Goal: Task Accomplishment & Management: Use online tool/utility

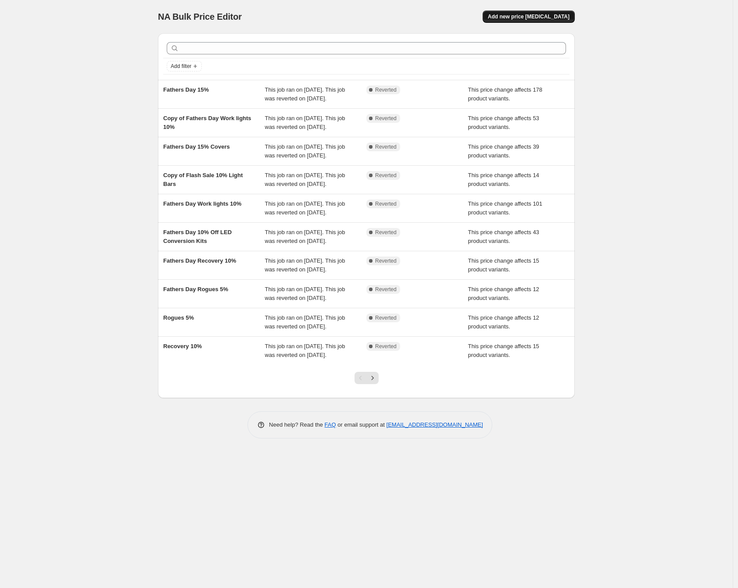
click at [528, 18] on span "Add new price [MEDICAL_DATA]" at bounding box center [529, 16] width 82 height 7
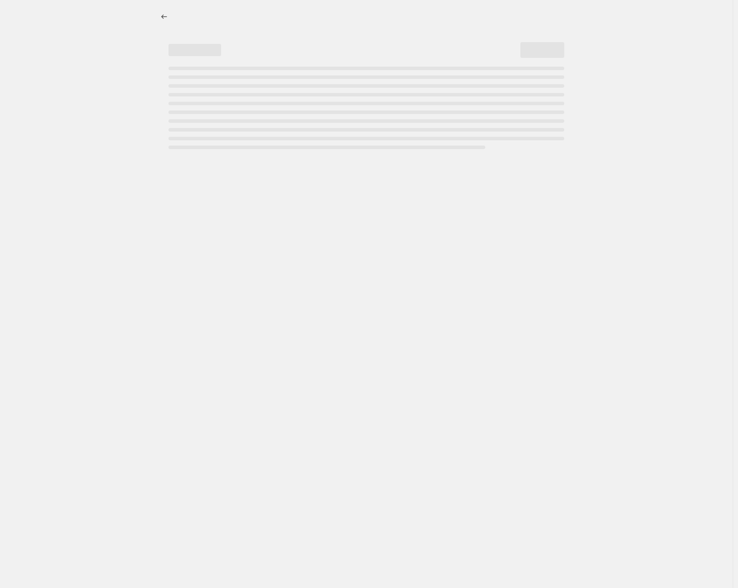
select select "percentage"
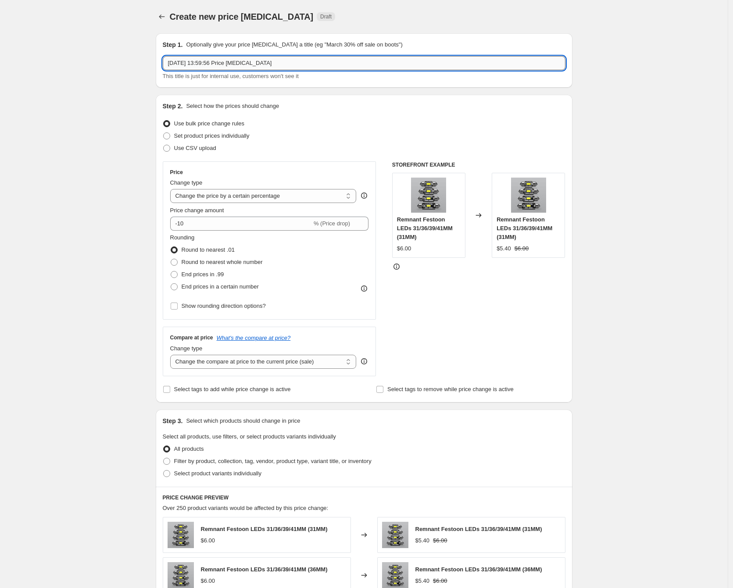
click at [212, 57] on input "[DATE] 13:59:56 Price [MEDICAL_DATA]" at bounding box center [364, 63] width 403 height 14
click at [212, 57] on input "29 Sept 2025, 13:59:56 Price change job" at bounding box center [364, 63] width 403 height 14
type input "Spring Sale - 10%"
click at [118, 152] on div "Create new price change job. This page is ready Create new price change job Dra…" at bounding box center [364, 439] width 728 height 879
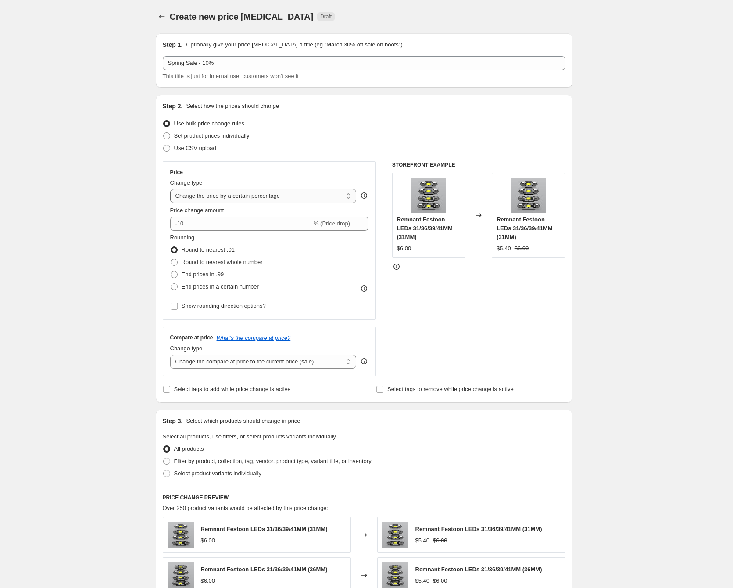
click at [241, 202] on select "Change the price to a certain amount Change the price by a certain amount Chang…" at bounding box center [263, 196] width 186 height 14
select select "pcap"
click at [172, 189] on select "Change the price to a certain amount Change the price by a certain amount Chang…" at bounding box center [263, 196] width 186 height 14
type input "-20"
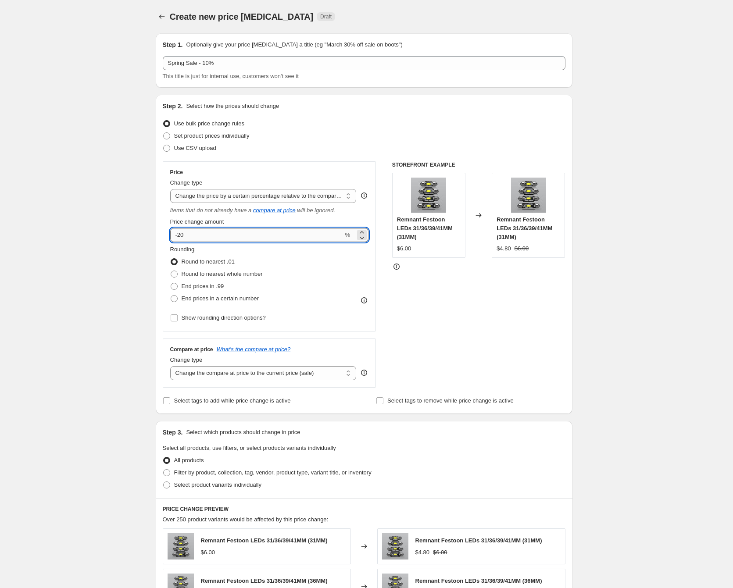
click at [236, 235] on input "-20" at bounding box center [256, 235] width 173 height 14
type input "-10"
click at [142, 222] on div "Create new price change job. This page is ready Create new price change job Dra…" at bounding box center [364, 445] width 728 height 891
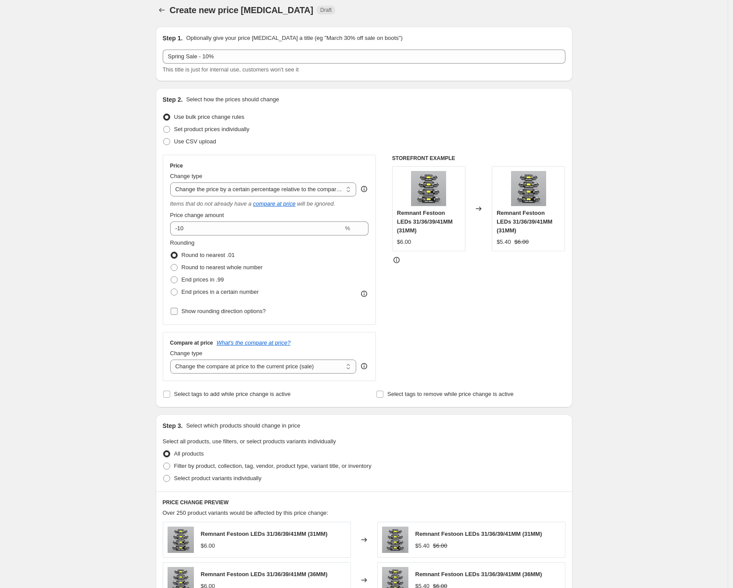
scroll to position [13, 0]
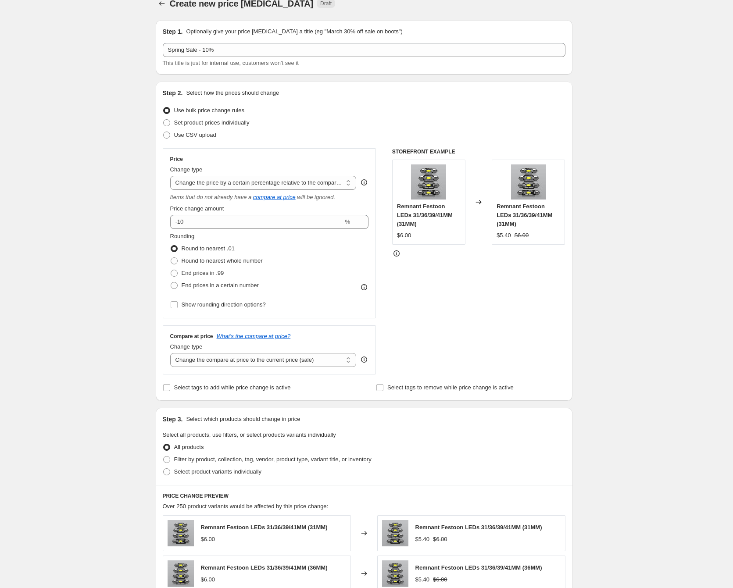
click at [270, 369] on div "Compare at price What's the compare at price? Change type Change the compare at…" at bounding box center [270, 349] width 214 height 49
click at [272, 364] on select "Change the compare at price to the current price (sale) Change the compare at p…" at bounding box center [263, 360] width 186 height 14
click at [172, 353] on select "Change the compare at price to the current price (sale) Change the compare at p…" at bounding box center [263, 360] width 186 height 14
click at [251, 360] on select "Change the compare at price to the current price (sale) Change the compare at p…" at bounding box center [263, 360] width 186 height 14
select select "no_change"
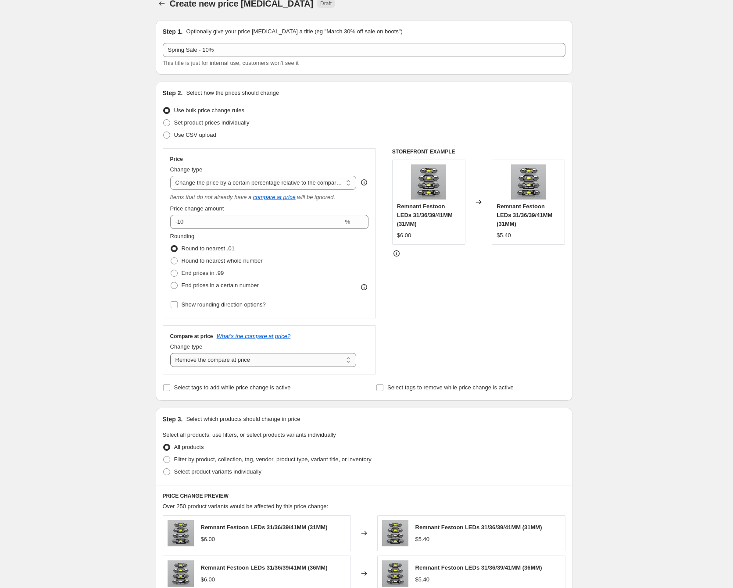
click at [172, 353] on select "Change the compare at price to the current price (sale) Change the compare at p…" at bounding box center [263, 360] width 186 height 14
click at [126, 338] on div "Create new price change job. This page is ready Create new price change job Dra…" at bounding box center [364, 432] width 728 height 891
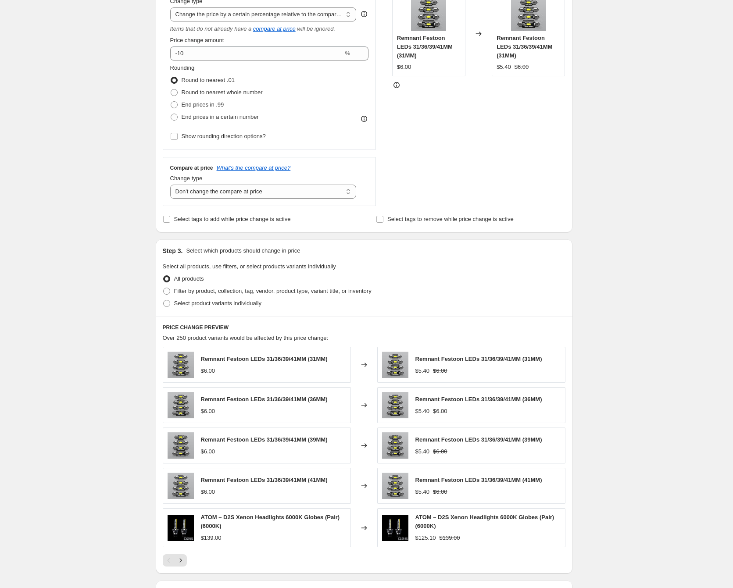
scroll to position [186, 0]
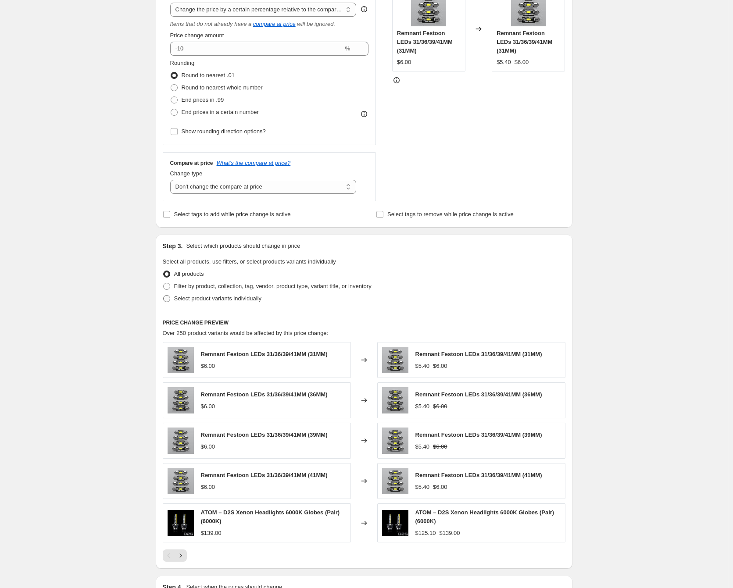
click at [210, 301] on span "Select product variants individually" at bounding box center [217, 298] width 87 height 7
click at [164, 296] on input "Select product variants individually" at bounding box center [163, 295] width 0 height 0
radio input "true"
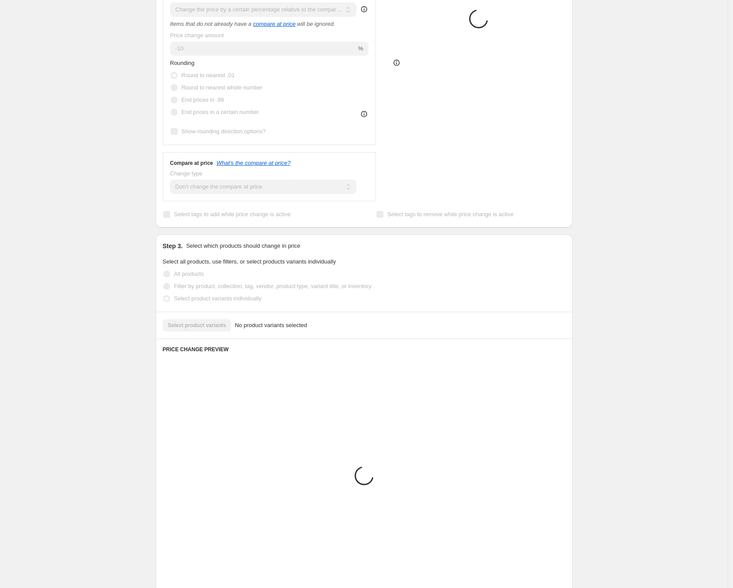
scroll to position [106, 0]
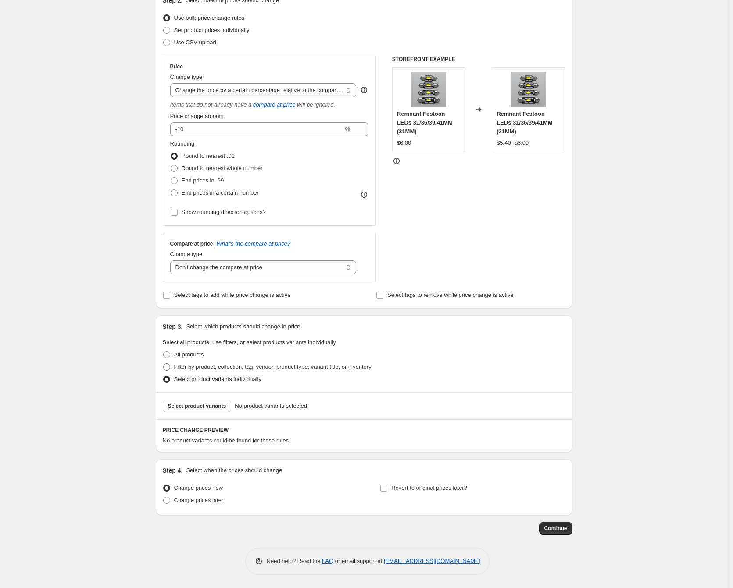
click at [218, 364] on span "Filter by product, collection, tag, vendor, product type, variant title, or inv…" at bounding box center [272, 367] width 197 height 7
click at [164, 364] on input "Filter by product, collection, tag, vendor, product type, variant title, or inv…" at bounding box center [163, 364] width 0 height 0
radio input "true"
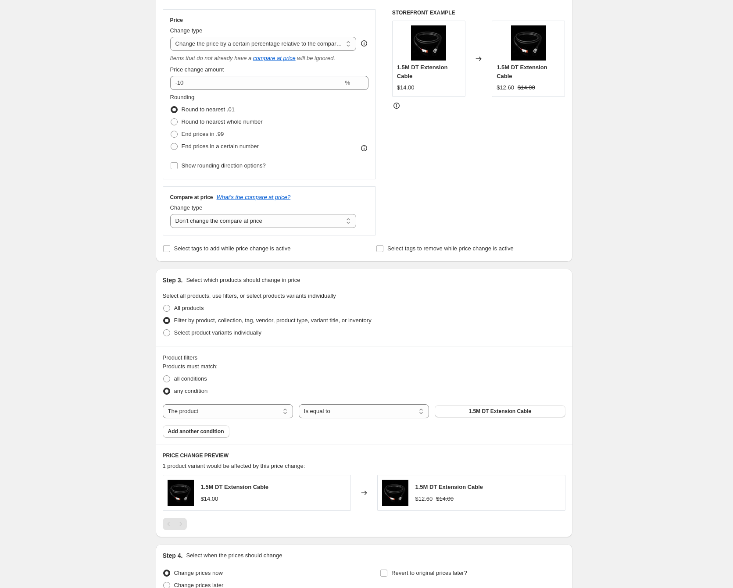
scroll to position [237, 0]
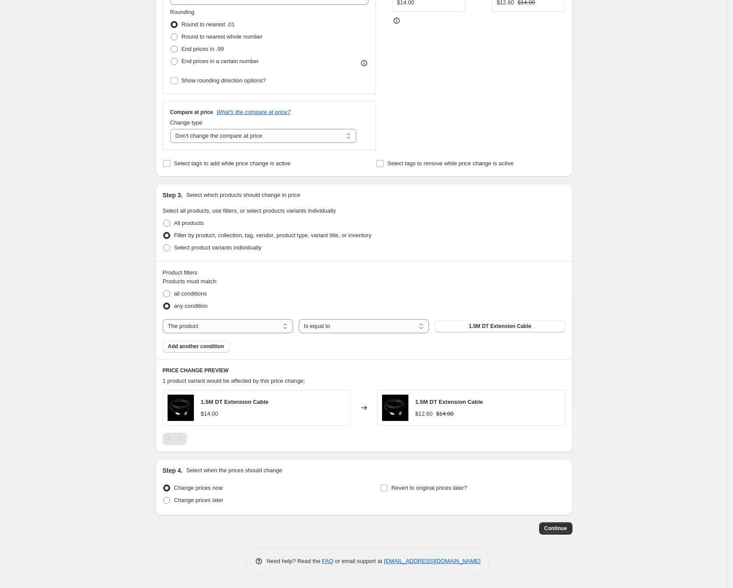
click at [245, 333] on div "Products must match: all conditions any condition The product The product's col…" at bounding box center [364, 314] width 403 height 75
click at [201, 290] on span "all conditions" at bounding box center [190, 293] width 33 height 7
click at [164, 290] on input "all conditions" at bounding box center [163, 290] width 0 height 0
radio input "true"
click at [198, 321] on select "The product The product's collection The product's tag The product's vendor The…" at bounding box center [228, 326] width 130 height 14
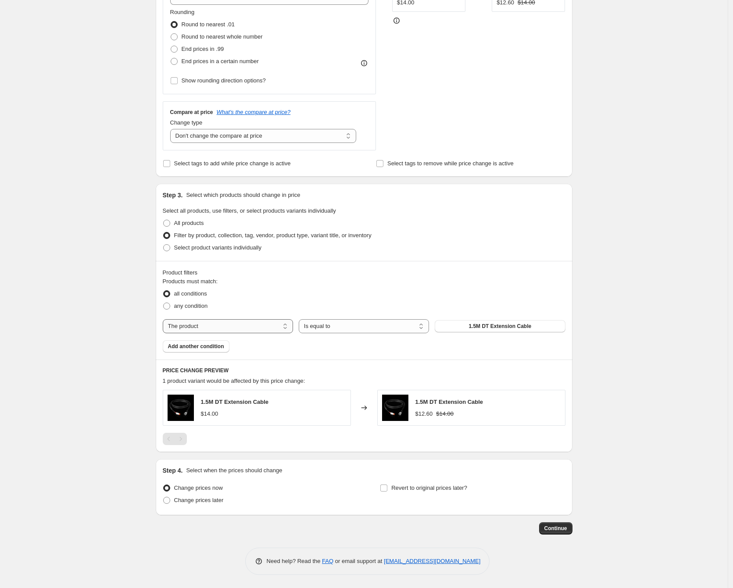
select select "inventory_quantity"
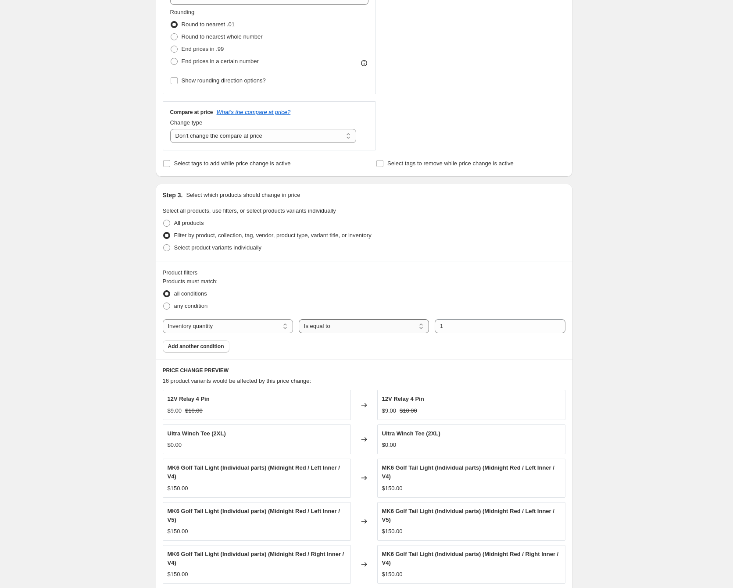
click at [347, 330] on select "Is equal to Is not equal to Is greater than Is less than" at bounding box center [364, 326] width 130 height 14
select select ">"
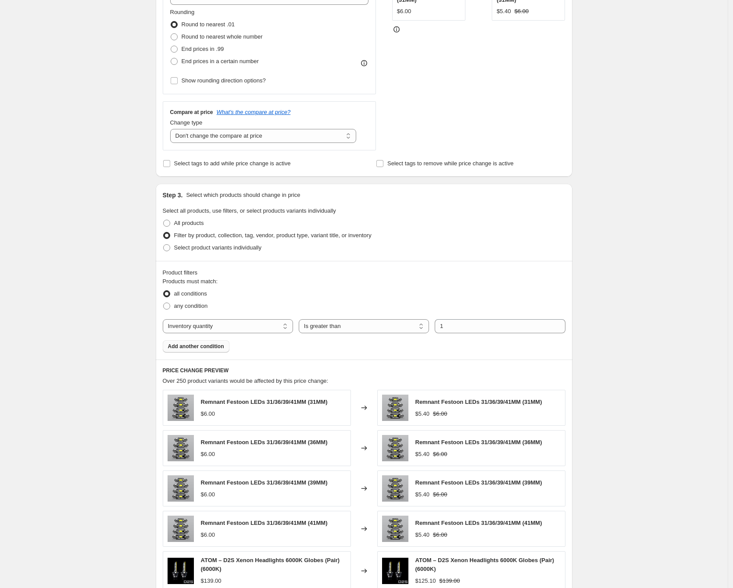
click at [210, 347] on span "Add another condition" at bounding box center [196, 346] width 56 height 7
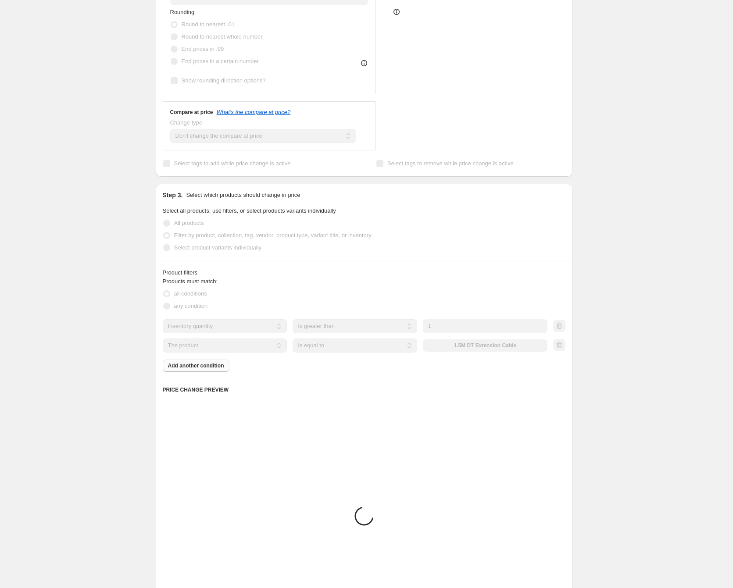
scroll to position [197, 0]
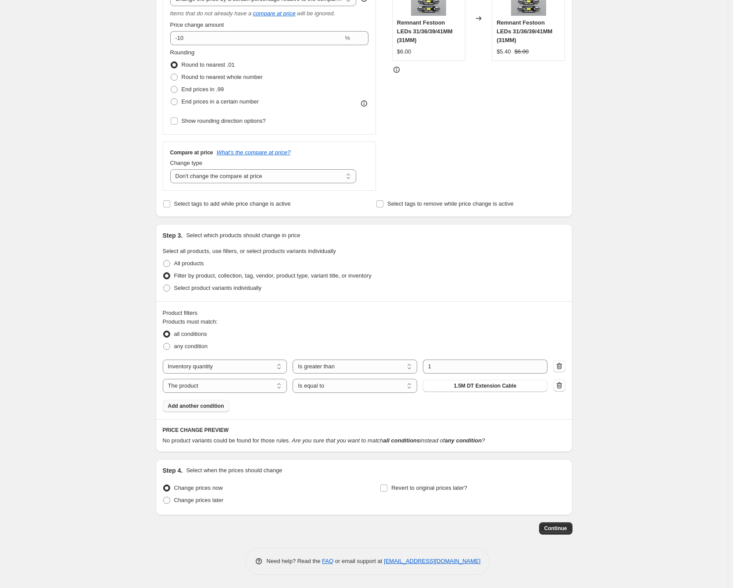
click at [267, 348] on div "any condition" at bounding box center [364, 346] width 403 height 12
click at [244, 387] on select "The product The product's collection The product's tag The product's vendor The…" at bounding box center [225, 386] width 125 height 14
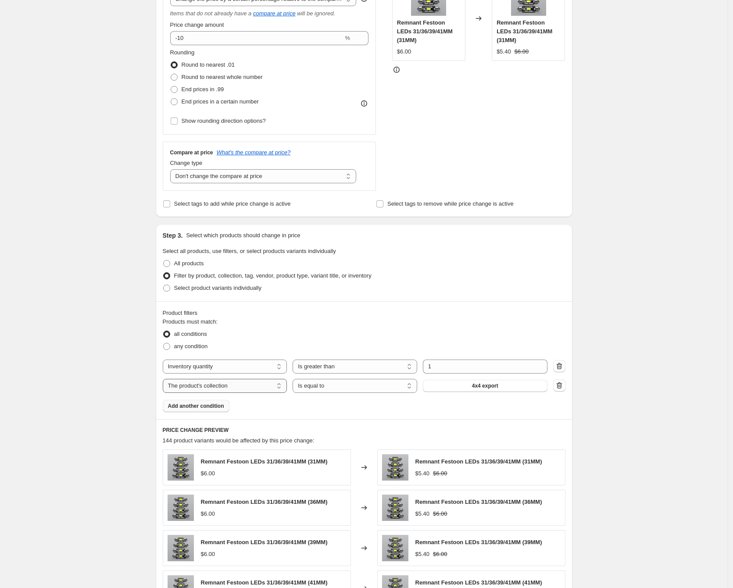
click at [246, 387] on select "The product The product's collection The product's tag The product's vendor The…" at bounding box center [225, 386] width 125 height 14
select select "tag"
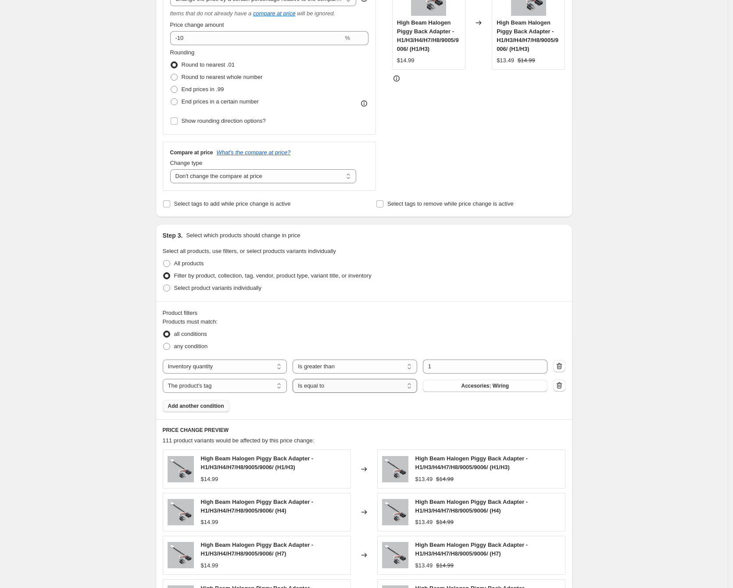
click at [351, 387] on select "Is equal to Is not equal to" at bounding box center [354, 386] width 125 height 14
select select "not_equal"
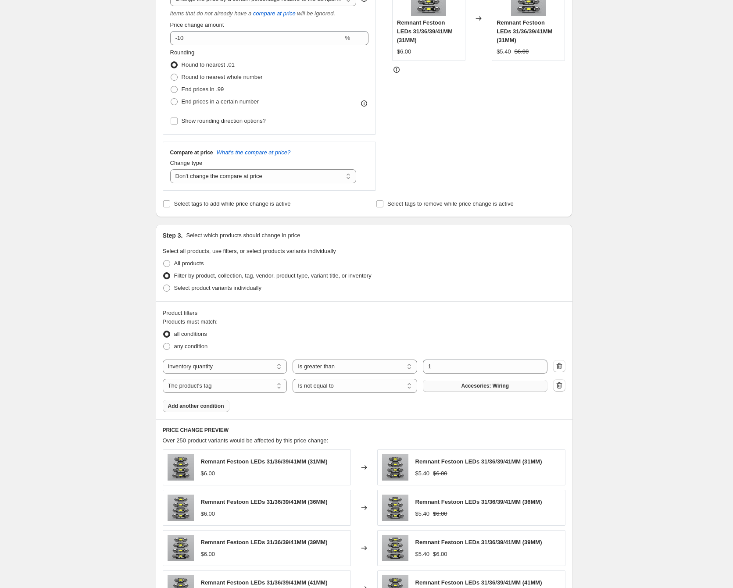
click at [495, 392] on button "Accesories: Wiring" at bounding box center [485, 386] width 125 height 12
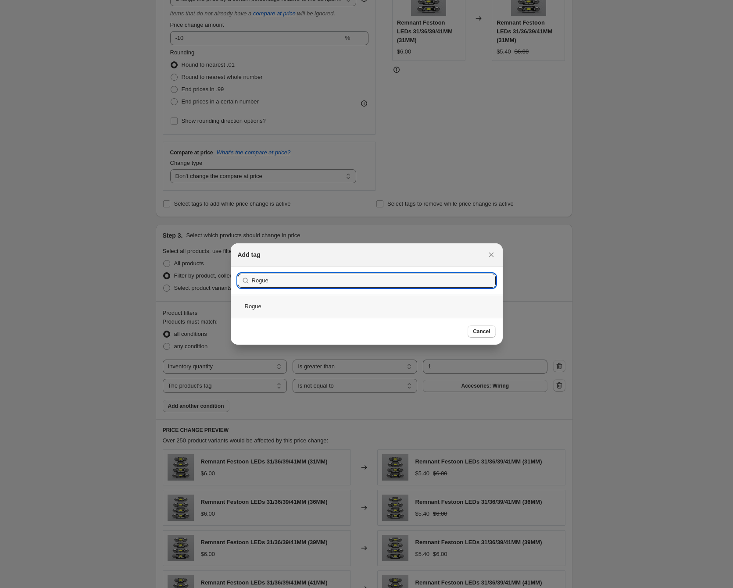
type input "Rogue"
click at [274, 303] on div "Rogue" at bounding box center [367, 306] width 272 height 23
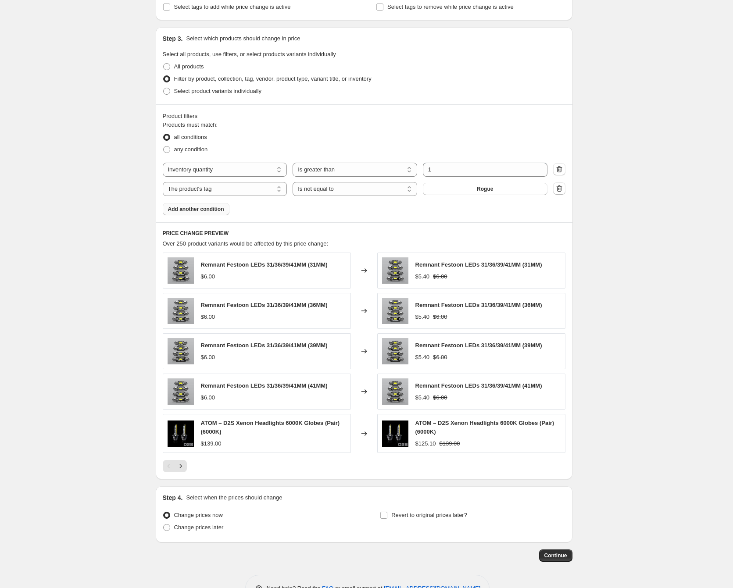
scroll to position [396, 0]
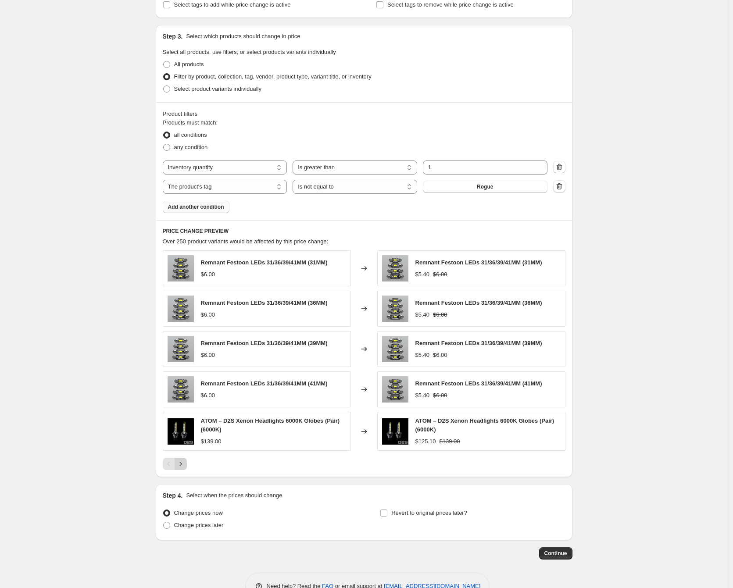
click at [185, 464] on icon "Next" at bounding box center [180, 464] width 9 height 9
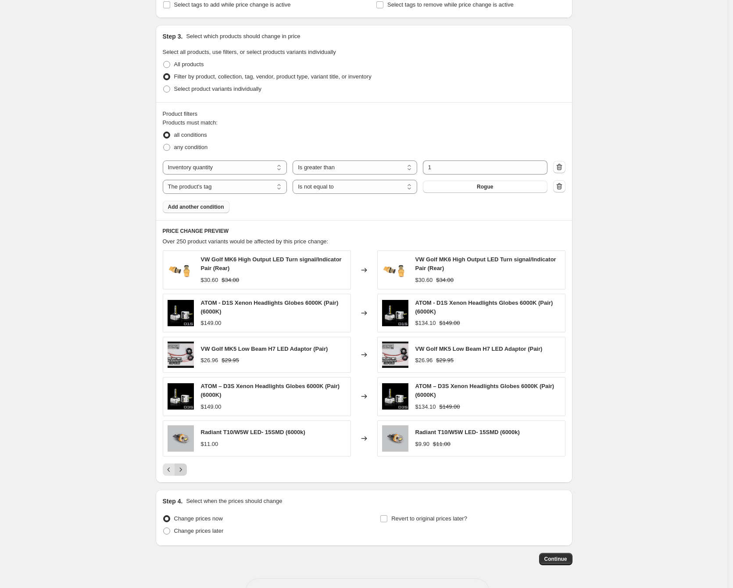
click at [187, 464] on button "Next" at bounding box center [181, 470] width 12 height 12
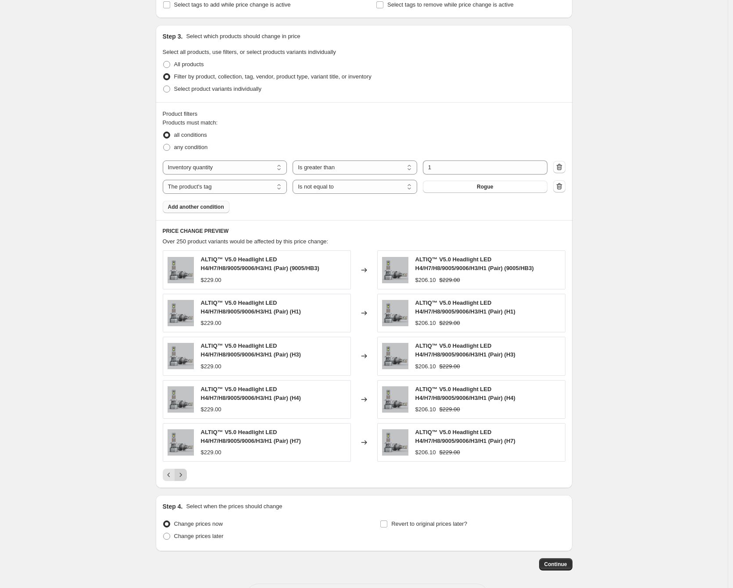
click at [185, 469] on button "Next" at bounding box center [181, 475] width 12 height 12
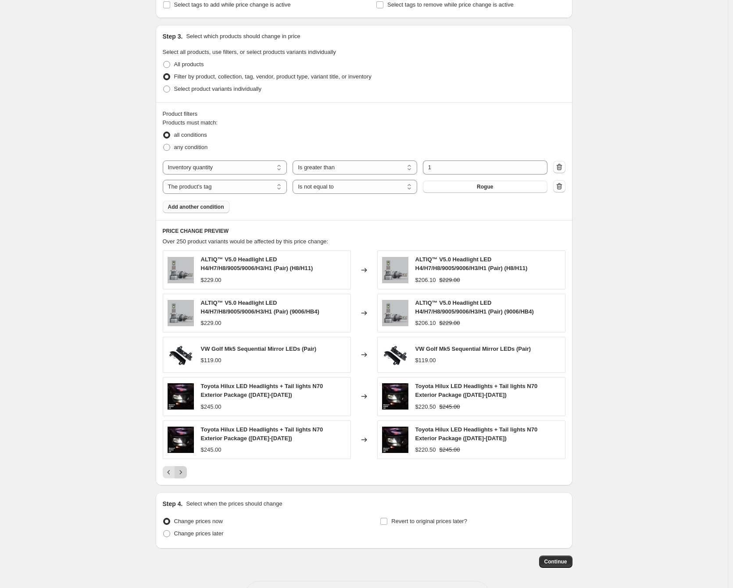
click at [185, 474] on icon "Next" at bounding box center [180, 472] width 9 height 9
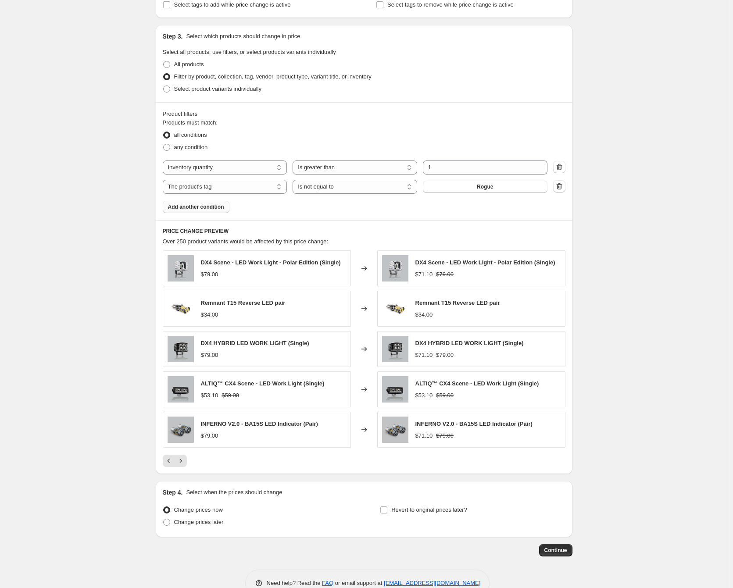
click at [185, 474] on div "PRICE CHANGE PREVIEW Over 250 product variants would be affected by this price …" at bounding box center [364, 347] width 417 height 254
click at [183, 465] on button "Next" at bounding box center [181, 461] width 12 height 12
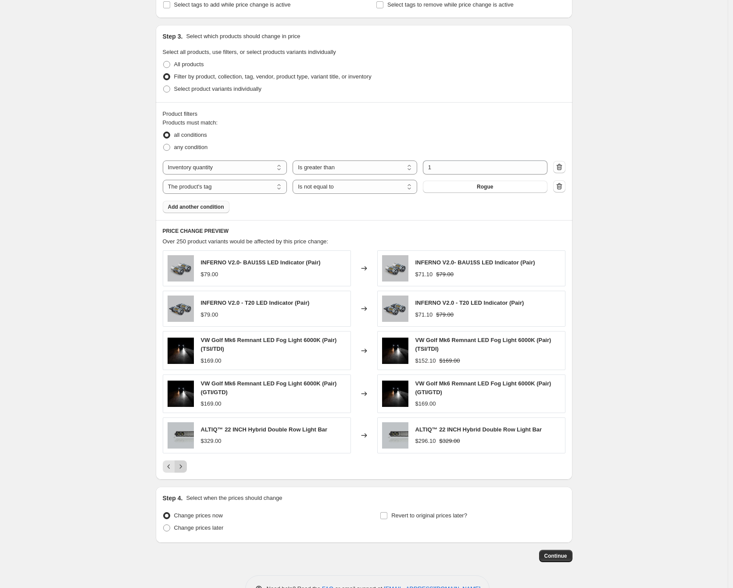
click at [185, 464] on icon "Next" at bounding box center [180, 466] width 9 height 9
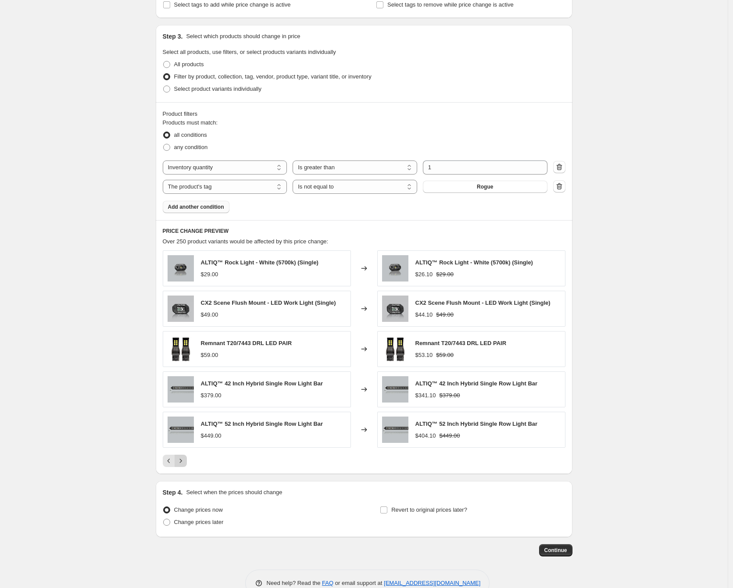
click at [185, 464] on icon "Next" at bounding box center [180, 461] width 9 height 9
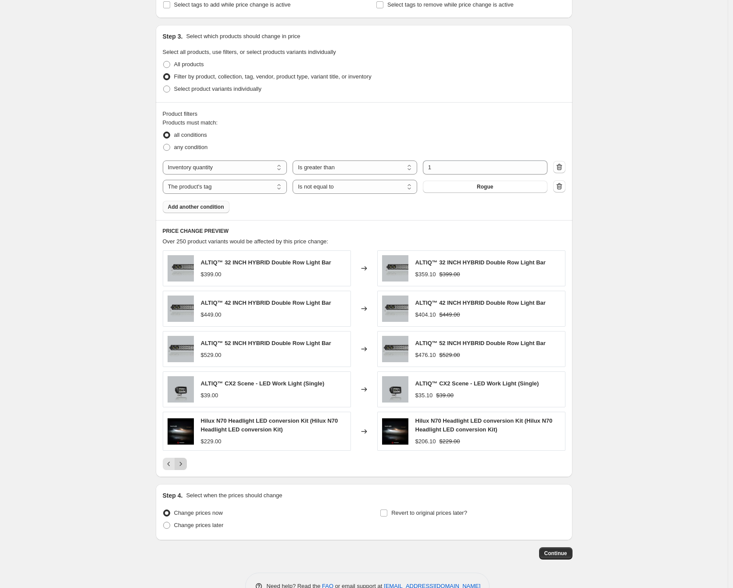
click at [185, 465] on icon "Next" at bounding box center [180, 464] width 9 height 9
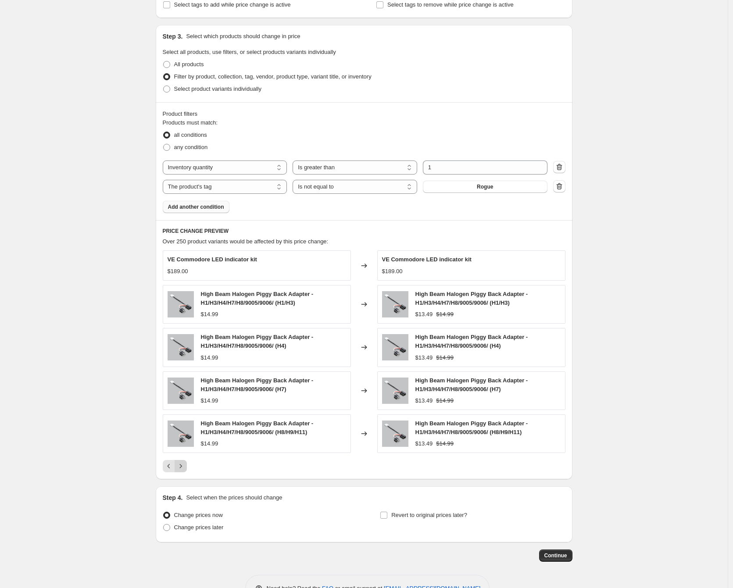
click at [185, 465] on icon "Next" at bounding box center [180, 466] width 9 height 9
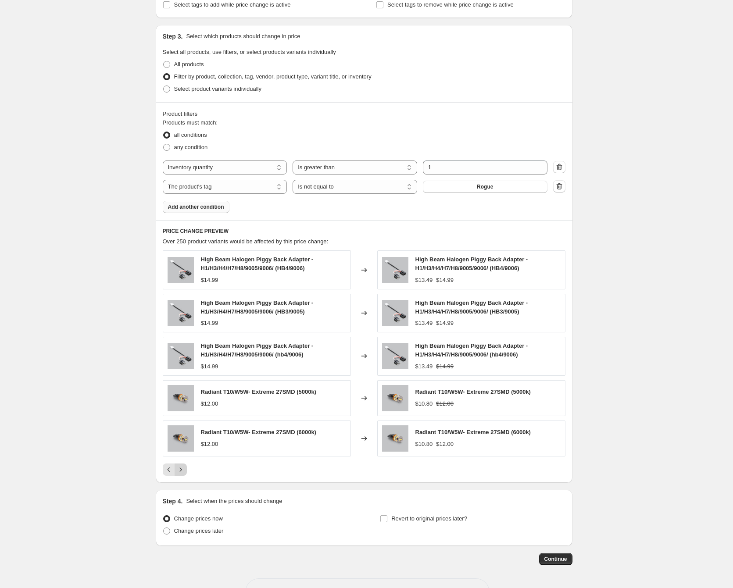
click at [185, 465] on icon "Next" at bounding box center [180, 469] width 9 height 9
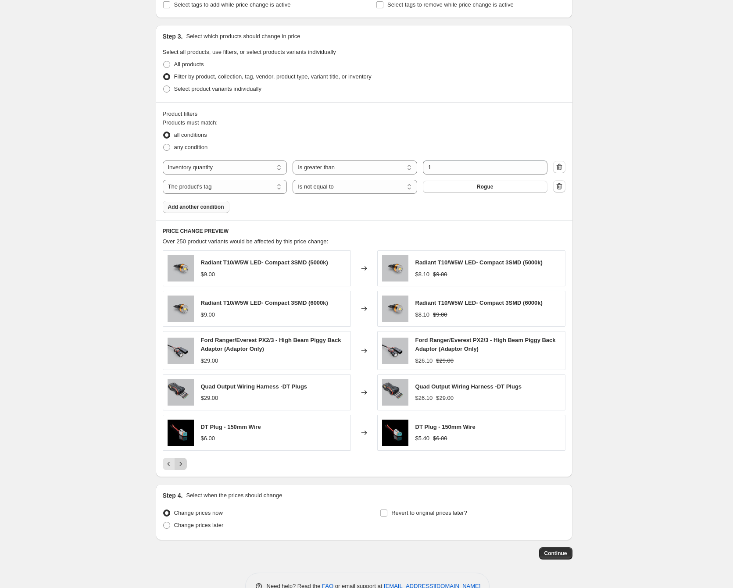
click at [184, 468] on button "Next" at bounding box center [181, 464] width 12 height 12
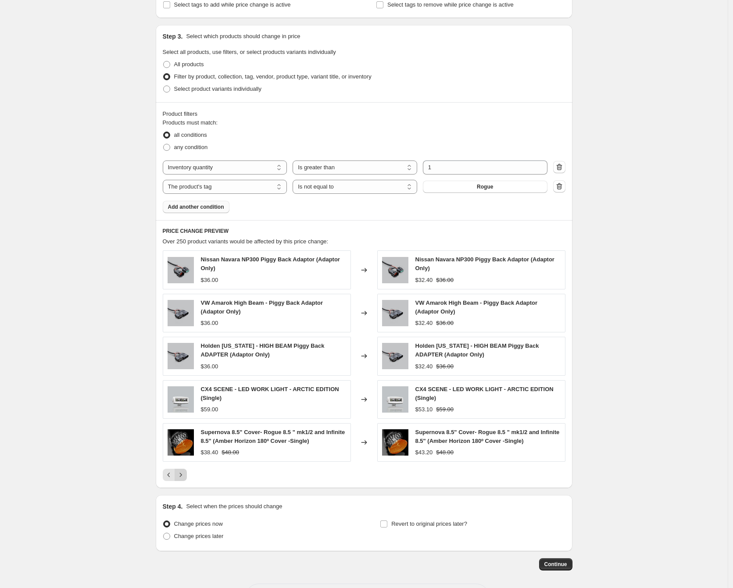
click at [185, 469] on button "Next" at bounding box center [181, 475] width 12 height 12
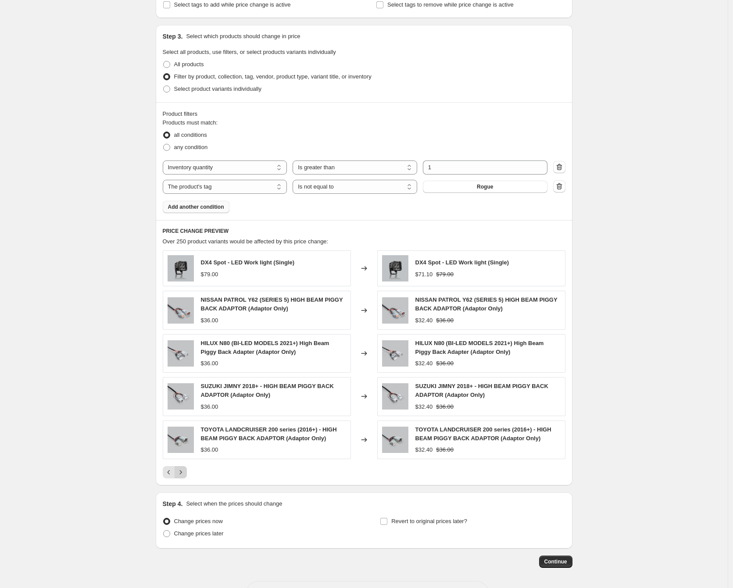
click at [185, 469] on icon "Next" at bounding box center [180, 472] width 9 height 9
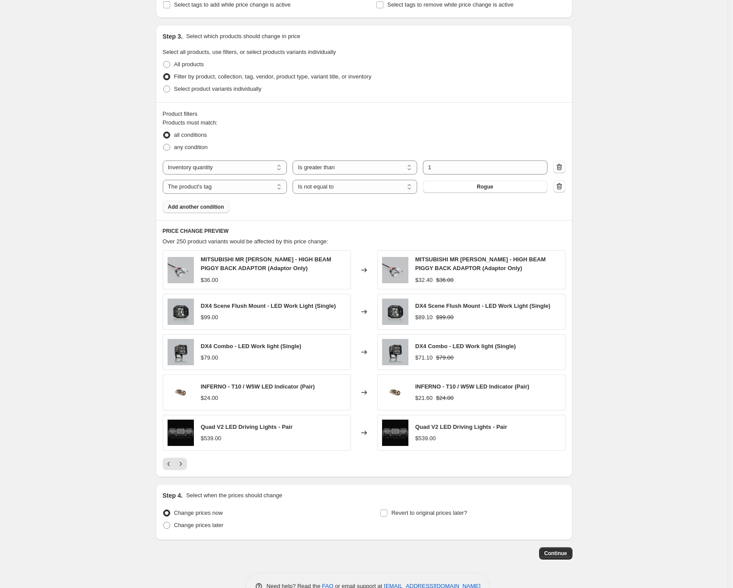
click at [185, 469] on button "Next" at bounding box center [181, 464] width 12 height 12
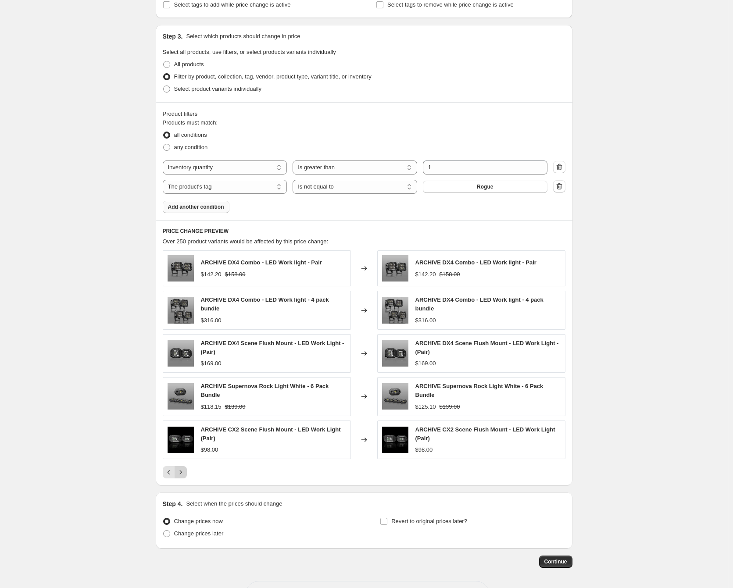
click at [185, 469] on icon "Next" at bounding box center [180, 472] width 9 height 9
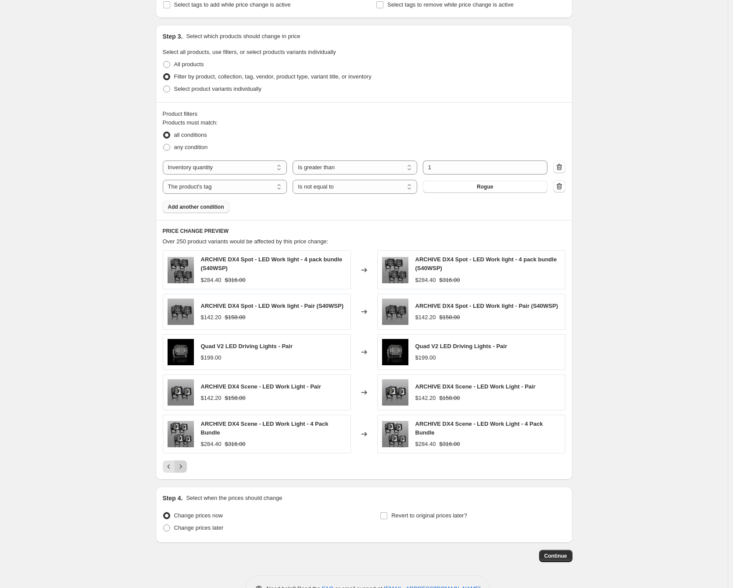
click at [185, 469] on icon "Next" at bounding box center [180, 466] width 9 height 9
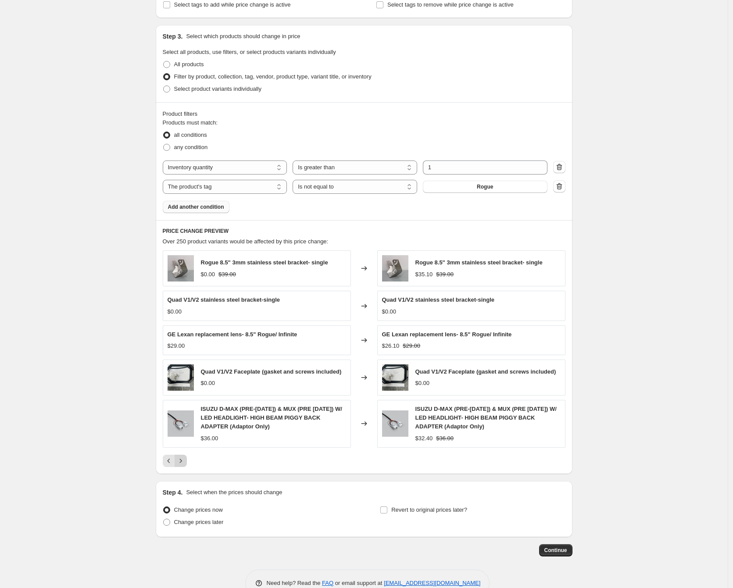
click at [185, 467] on button "Next" at bounding box center [181, 461] width 12 height 12
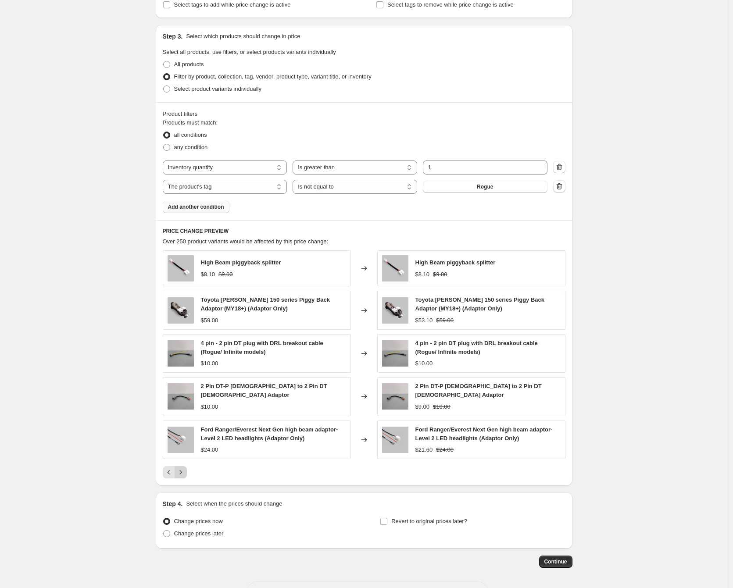
click at [185, 468] on icon "Next" at bounding box center [180, 472] width 9 height 9
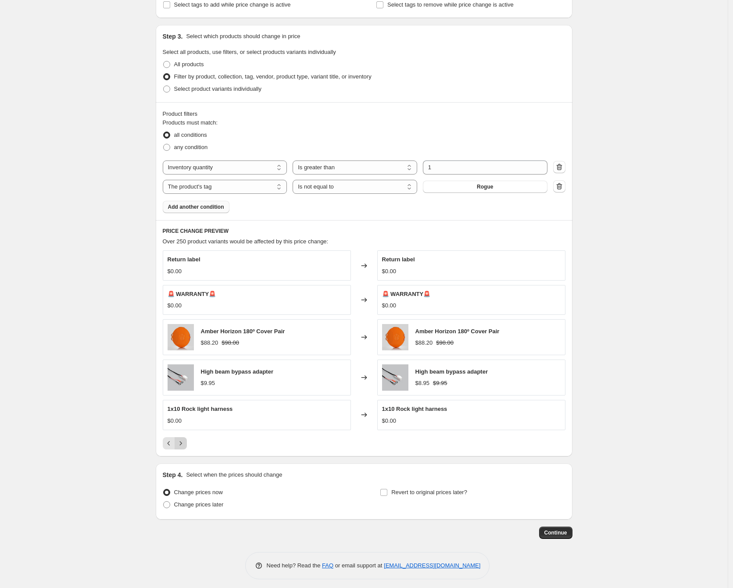
click at [184, 445] on icon "Next" at bounding box center [180, 443] width 9 height 9
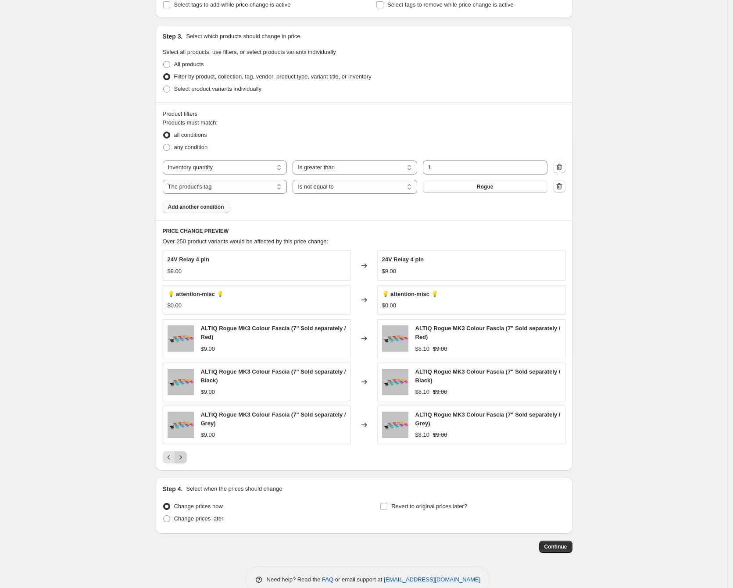
click at [185, 458] on icon "Next" at bounding box center [180, 457] width 9 height 9
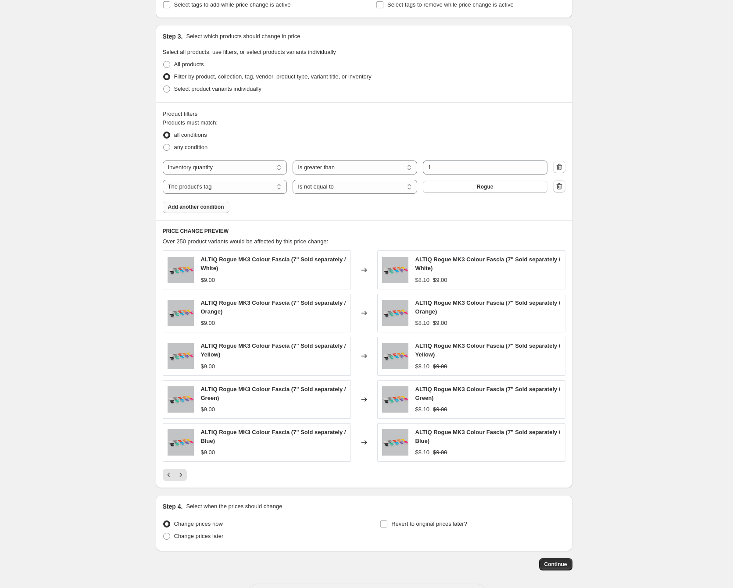
click at [185, 471] on icon "Next" at bounding box center [180, 475] width 9 height 9
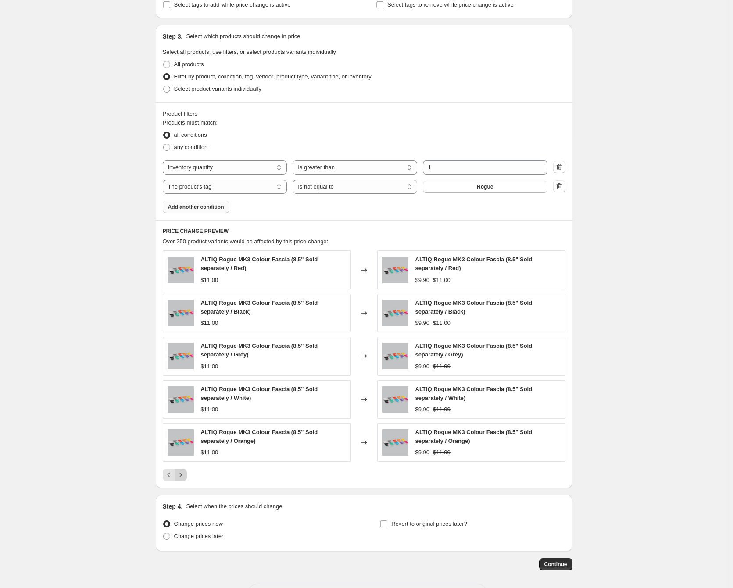
click at [185, 480] on button "Next" at bounding box center [181, 475] width 12 height 12
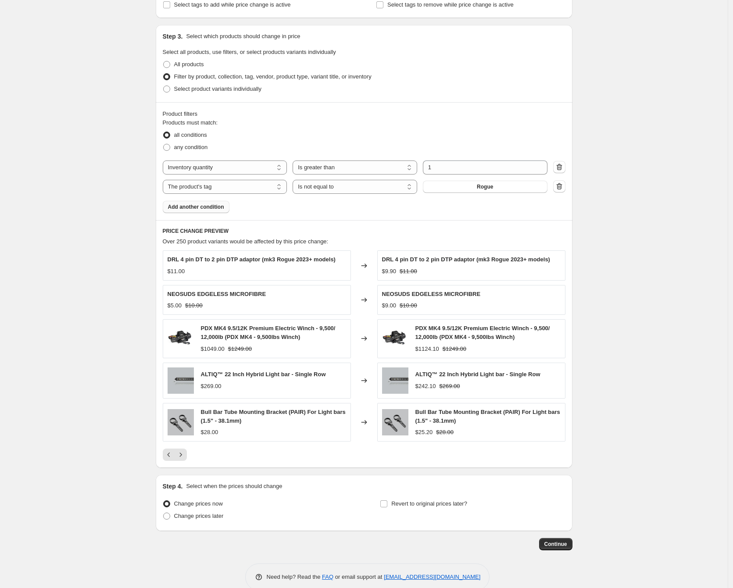
click at [216, 202] on button "Add another condition" at bounding box center [196, 207] width 67 height 12
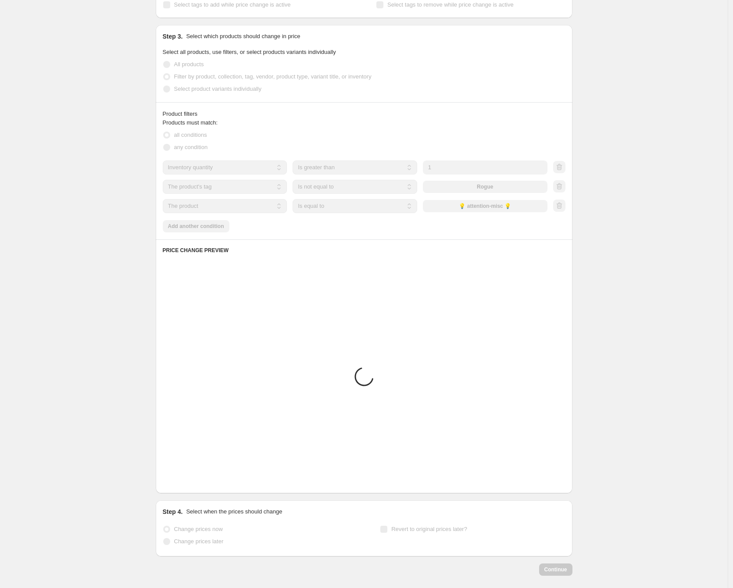
scroll to position [270, 0]
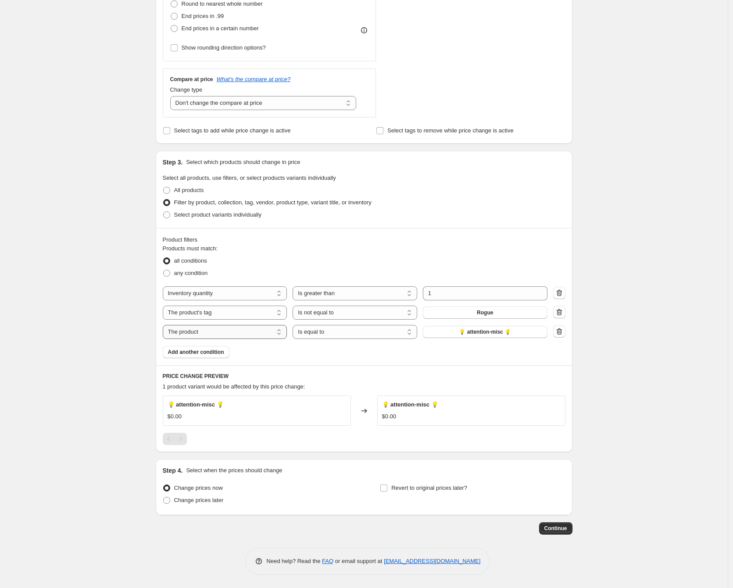
click at [245, 333] on select "The product The product's collection The product's tag The product's vendor The…" at bounding box center [225, 332] width 125 height 14
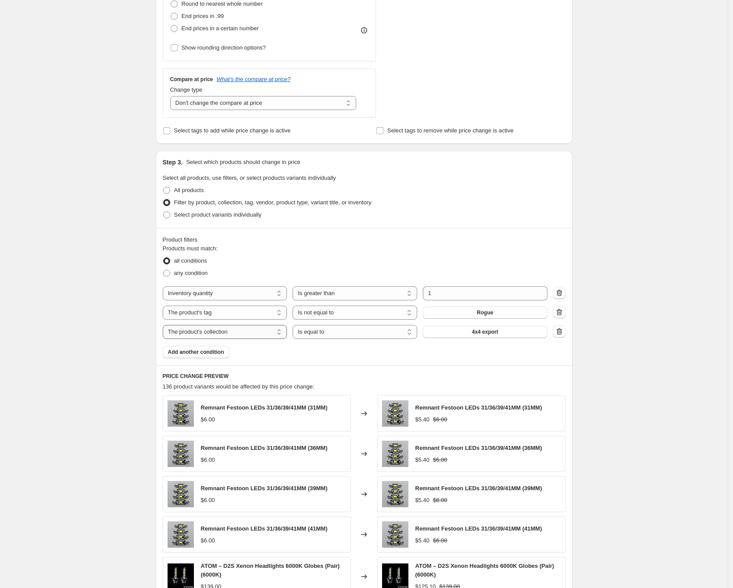
click at [265, 332] on select "The product The product's collection The product's tag The product's vendor The…" at bounding box center [225, 332] width 125 height 14
select select "title"
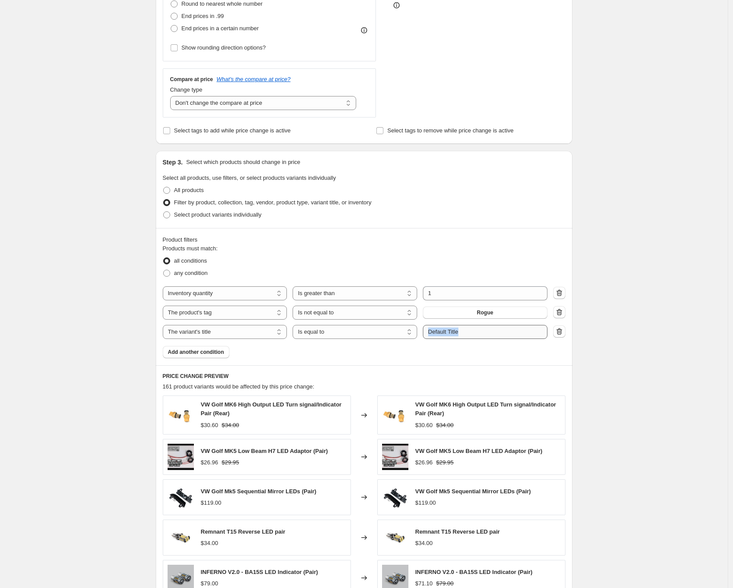
click at [480, 339] on div "Products must match: all conditions any condition The product The product's col…" at bounding box center [364, 301] width 403 height 114
click at [481, 336] on input "Default Title" at bounding box center [485, 332] width 125 height 14
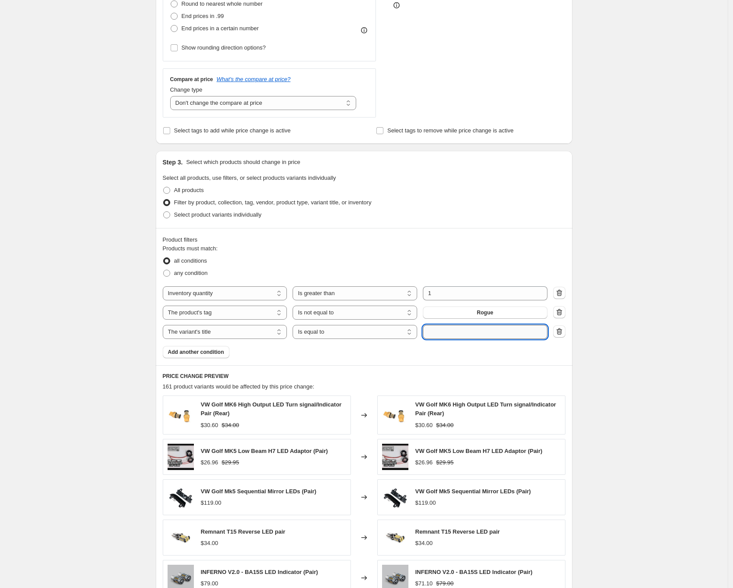
type input "9"
type input "pdx"
click at [423, 151] on button "Submit" at bounding box center [435, 155] width 25 height 9
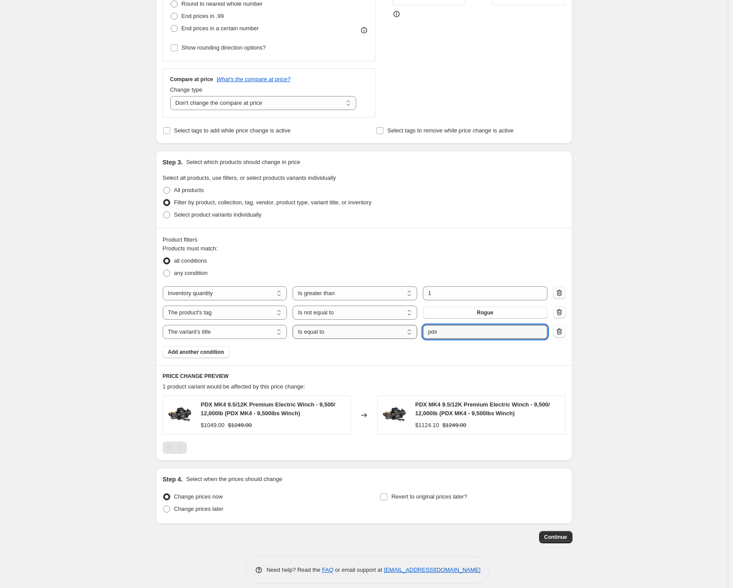
click at [336, 332] on select "Is equal to Is not equal to Contains" at bounding box center [354, 332] width 125 height 14
select select "not_equal"
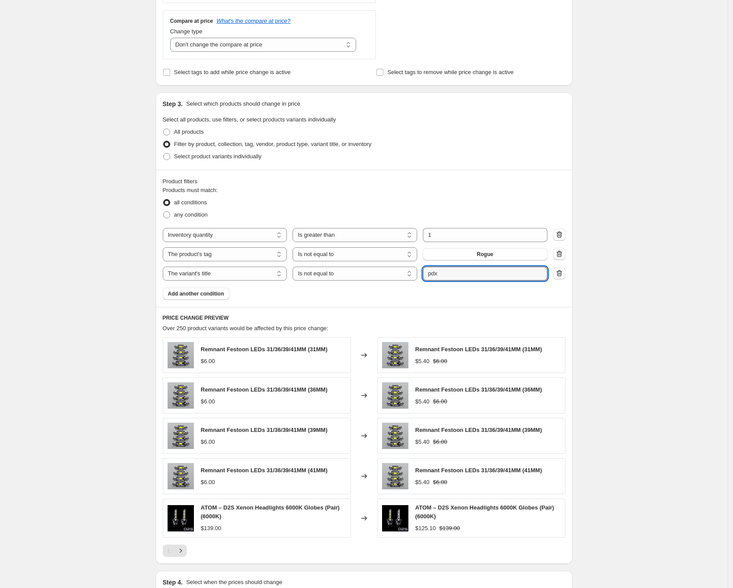
scroll to position [336, 0]
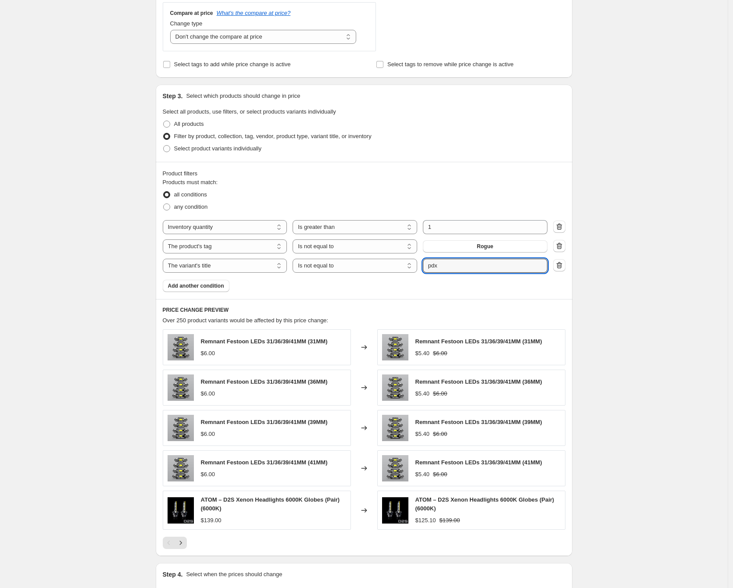
click at [690, 317] on div "Create new price change job. This page is ready Create new price change job Dra…" at bounding box center [364, 178] width 728 height 1028
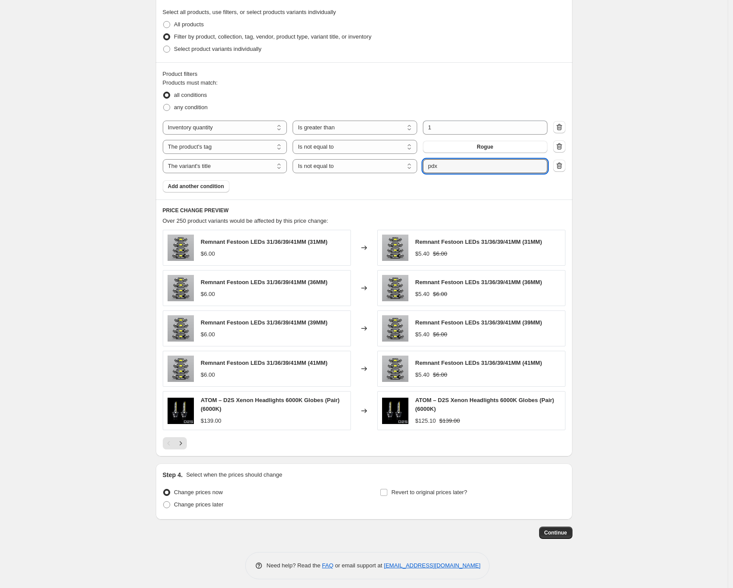
scroll to position [440, 0]
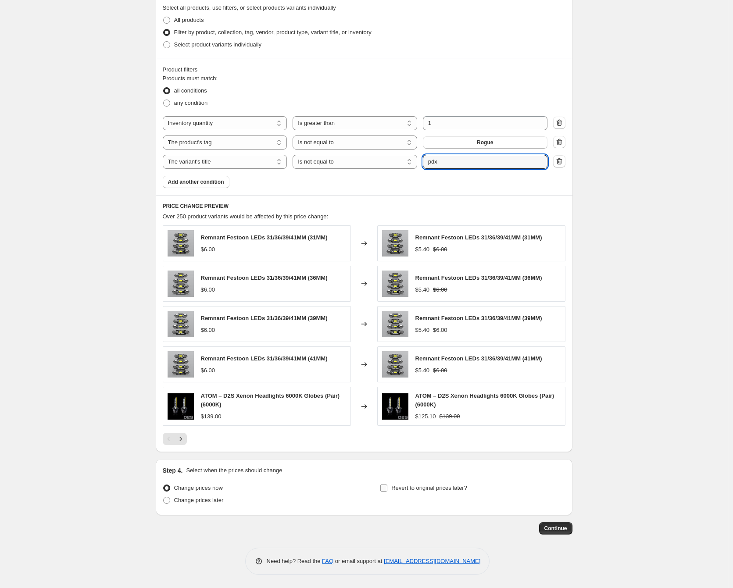
click at [444, 490] on span "Revert to original prices later?" at bounding box center [429, 488] width 76 height 7
click at [387, 490] on input "Revert to original prices later?" at bounding box center [383, 488] width 7 height 7
checkbox input "true"
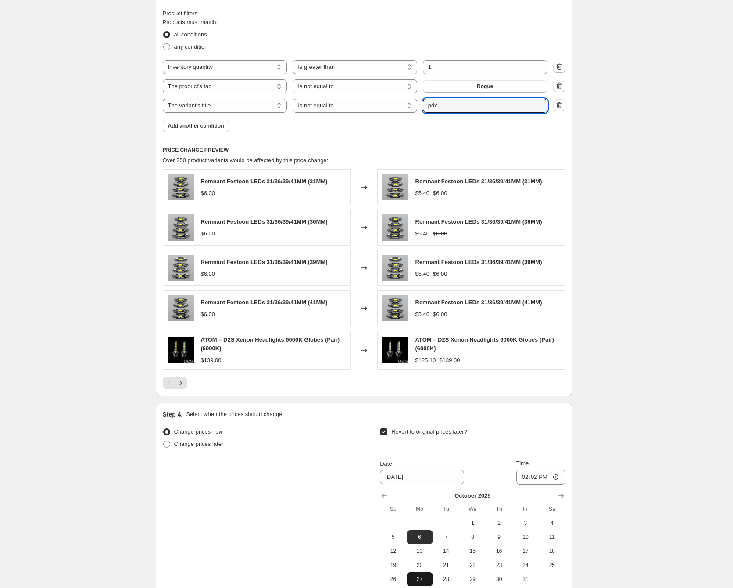
scroll to position [590, 0]
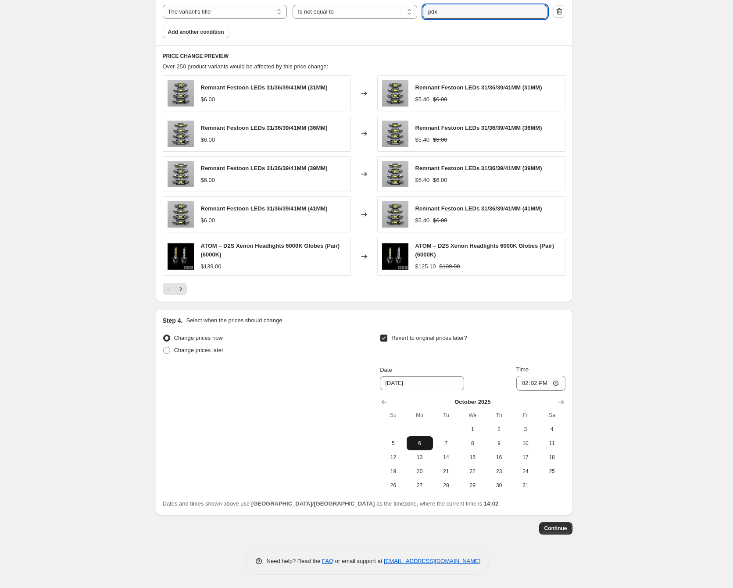
click at [422, 445] on span "6" at bounding box center [419, 443] width 19 height 7
click at [545, 385] on input "14:02" at bounding box center [540, 383] width 49 height 15
click at [530, 385] on input "02:02" at bounding box center [540, 383] width 49 height 15
click at [528, 384] on input "02:02" at bounding box center [540, 383] width 49 height 15
click at [535, 385] on input "02:02" at bounding box center [540, 383] width 49 height 15
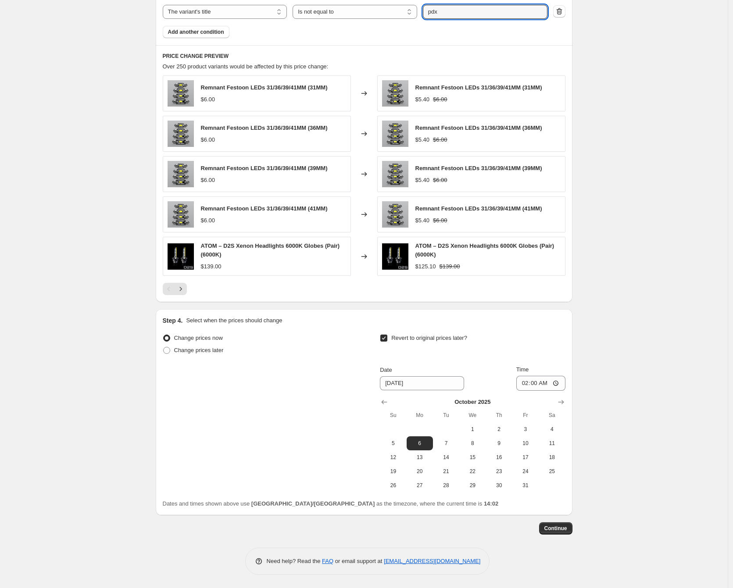
click at [527, 384] on input "02:00" at bounding box center [540, 383] width 49 height 15
type input "01:00"
click at [562, 536] on div "Step 1. Optionally give your price change job a title (eg "March 30% off sale o…" at bounding box center [364, 5] width 417 height 1139
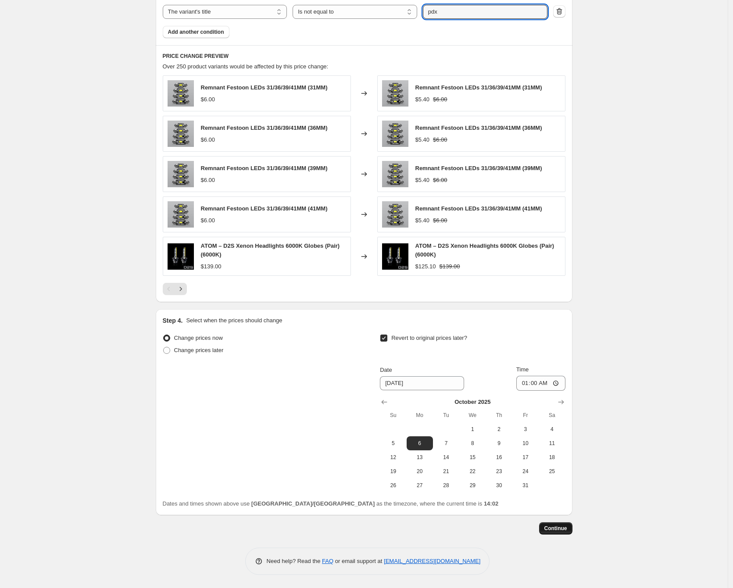
click at [563, 528] on span "Continue" at bounding box center [555, 528] width 23 height 7
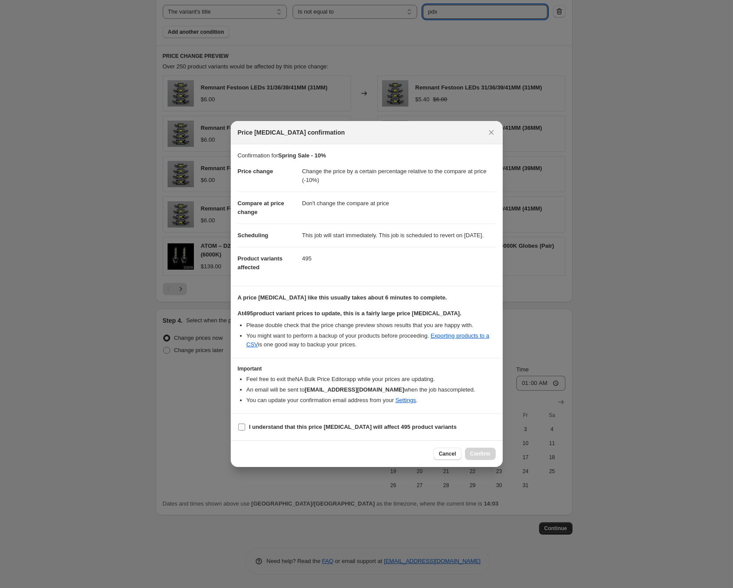
drag, startPoint x: 315, startPoint y: 438, endPoint x: 328, endPoint y: 436, distance: 13.3
click at [315, 438] on section "I understand that this price change job will affect 495 product variants" at bounding box center [367, 427] width 272 height 26
click at [377, 430] on b "I understand that this price change job will affect 495 product variants" at bounding box center [352, 427] width 207 height 7
click at [245, 431] on input "I understand that this price change job will affect 495 product variants" at bounding box center [241, 427] width 7 height 7
checkbox input "true"
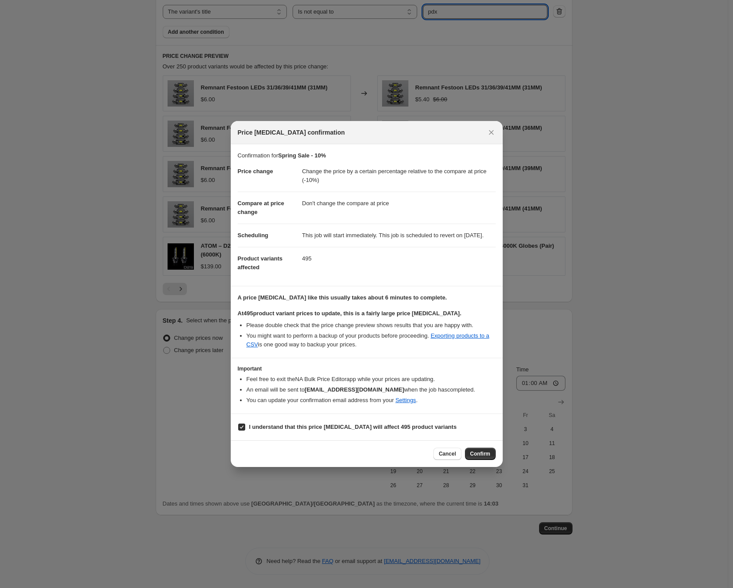
click at [475, 457] on span "Confirm" at bounding box center [480, 453] width 20 height 7
type input "Spring Sale - 10%"
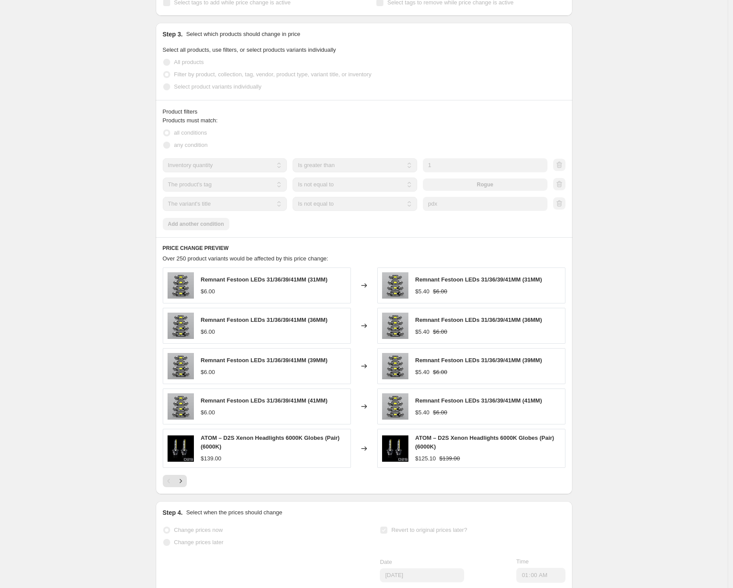
scroll to position [98, 0]
